Goal: Task Accomplishment & Management: Manage account settings

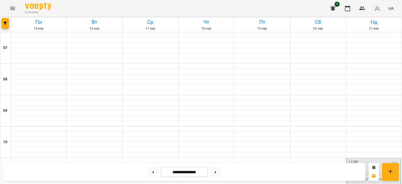
scroll to position [316, 0]
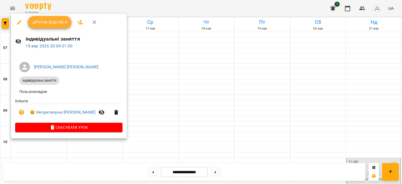
click at [58, 24] on span "Урок відбувся" at bounding box center [50, 22] width 36 height 6
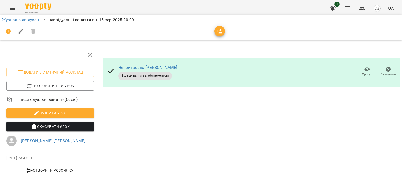
click at [354, 12] on div "1 UA" at bounding box center [361, 9] width 69 height 14
click at [350, 11] on icon "button" at bounding box center [347, 9] width 5 height 6
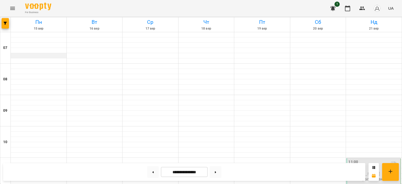
scroll to position [236, 0]
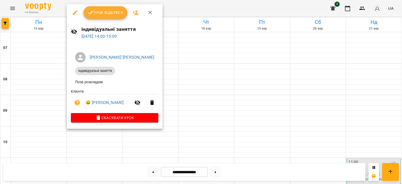
click at [111, 17] on button "Урок відбувся" at bounding box center [106, 12] width 44 height 13
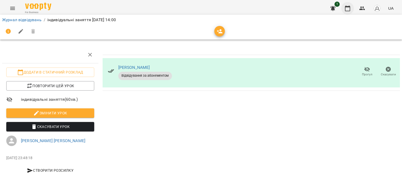
click at [353, 8] on button "button" at bounding box center [348, 8] width 13 height 13
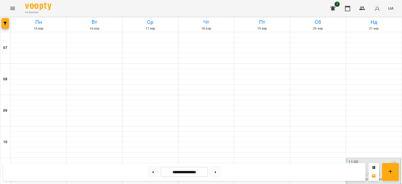
scroll to position [344, 0]
